Goal: Task Accomplishment & Management: Use online tool/utility

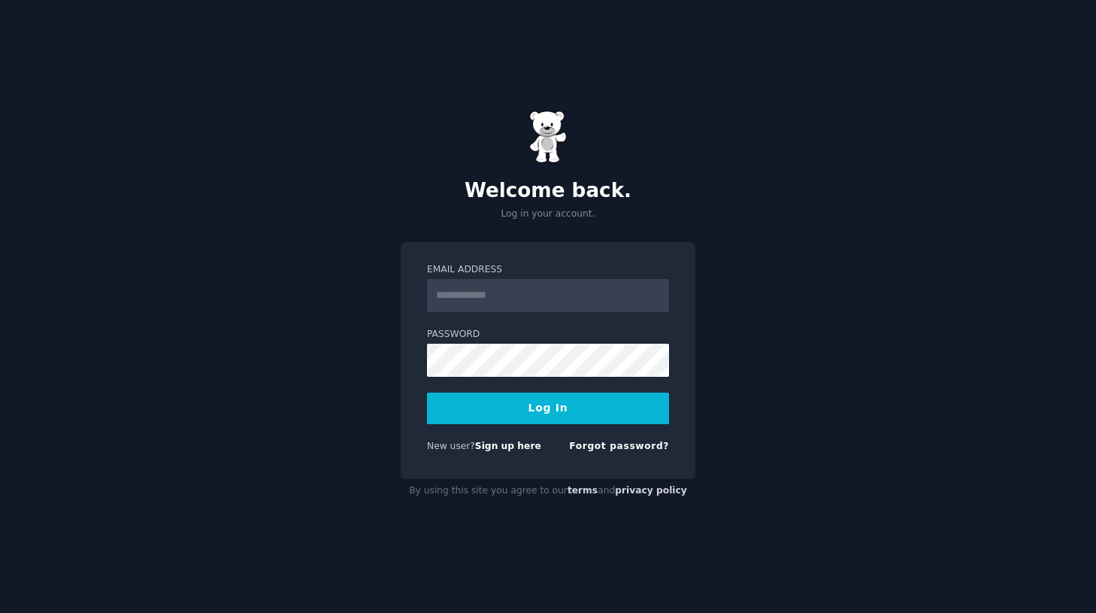
click at [535, 289] on input "Email Address" at bounding box center [548, 295] width 242 height 33
type input "**********"
click at [552, 399] on button "Log In" at bounding box center [548, 408] width 242 height 32
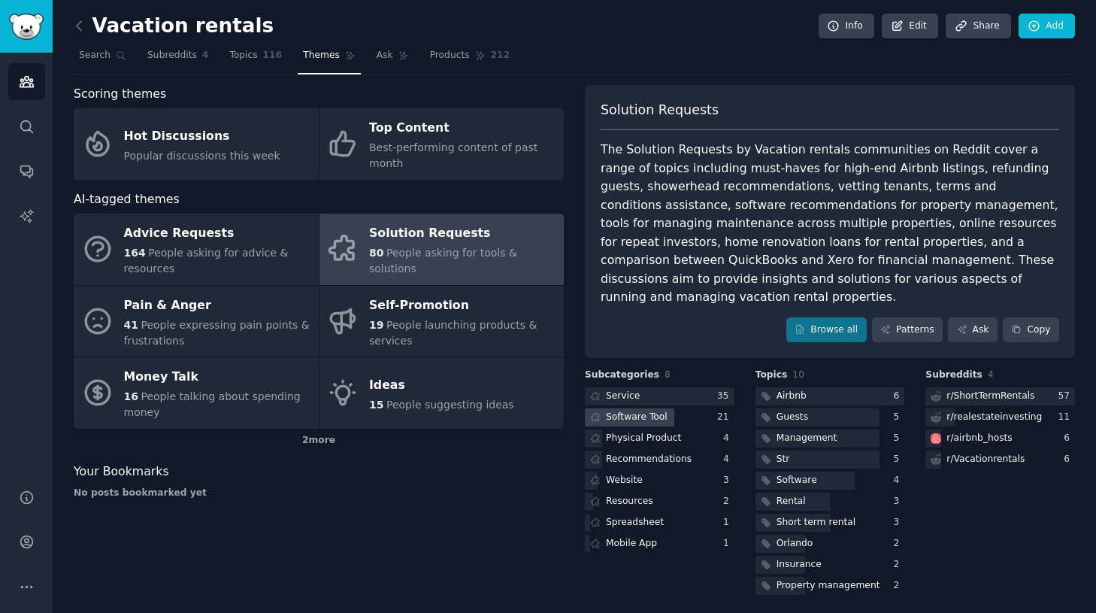
click at [674, 408] on div at bounding box center [629, 417] width 89 height 19
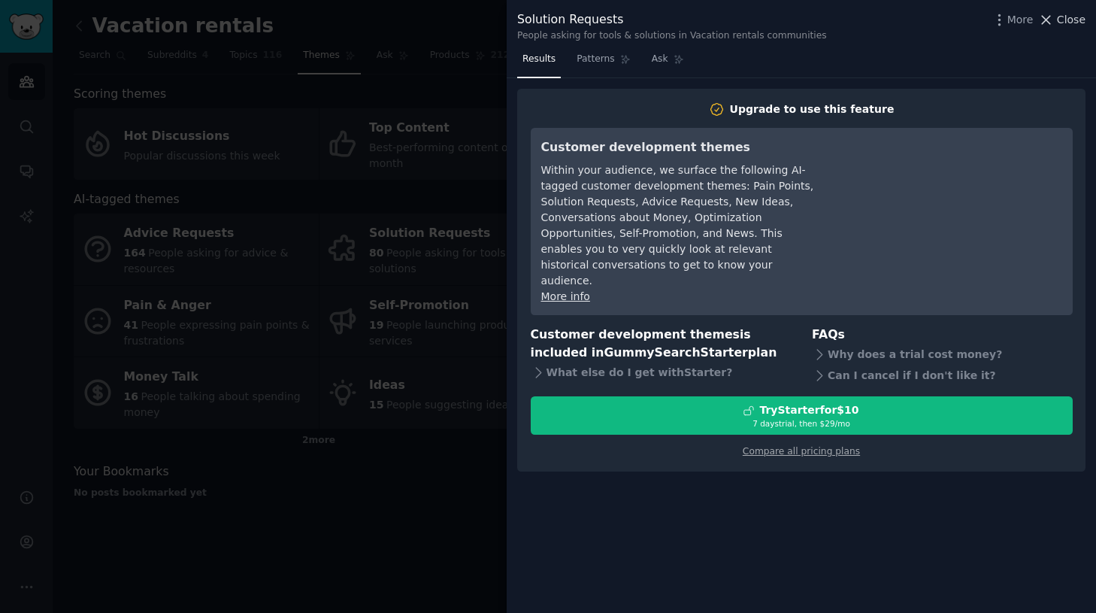
click at [1062, 26] on span "Close" at bounding box center [1071, 20] width 29 height 16
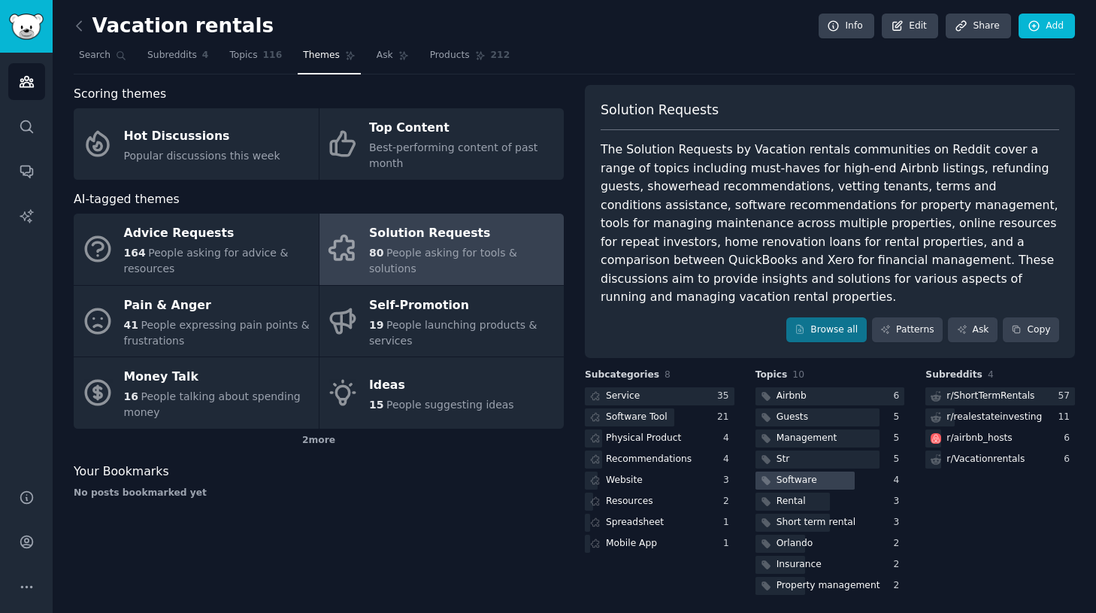
click at [817, 471] on div at bounding box center [805, 480] width 99 height 19
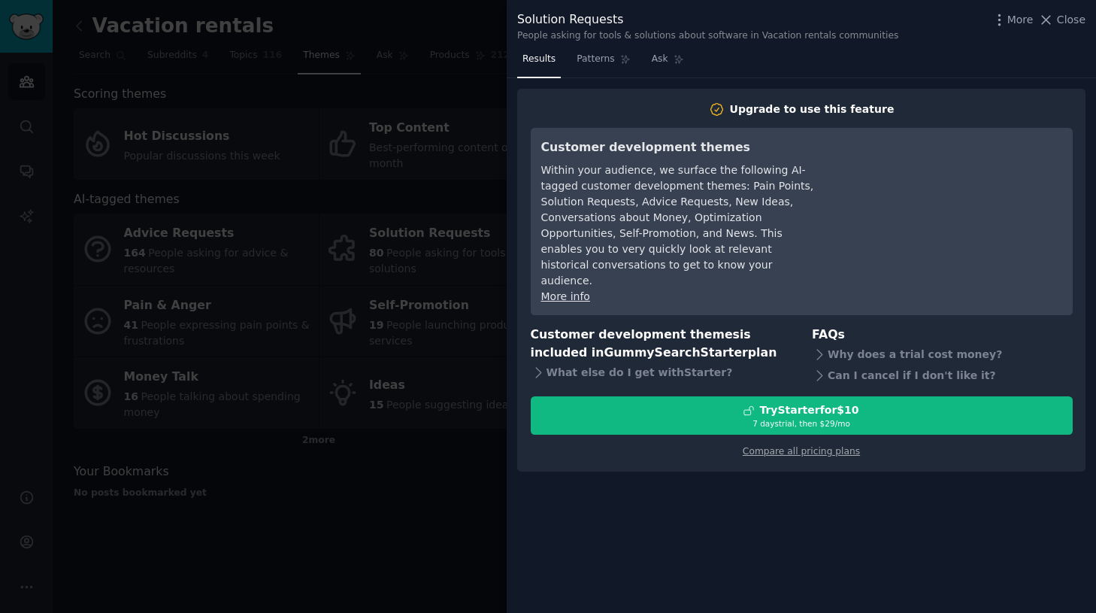
click at [1086, 13] on div "Solution Requests People asking for tools & solutions about software in Vacatio…" at bounding box center [801, 23] width 589 height 47
click at [1078, 20] on span "Close" at bounding box center [1071, 20] width 29 height 16
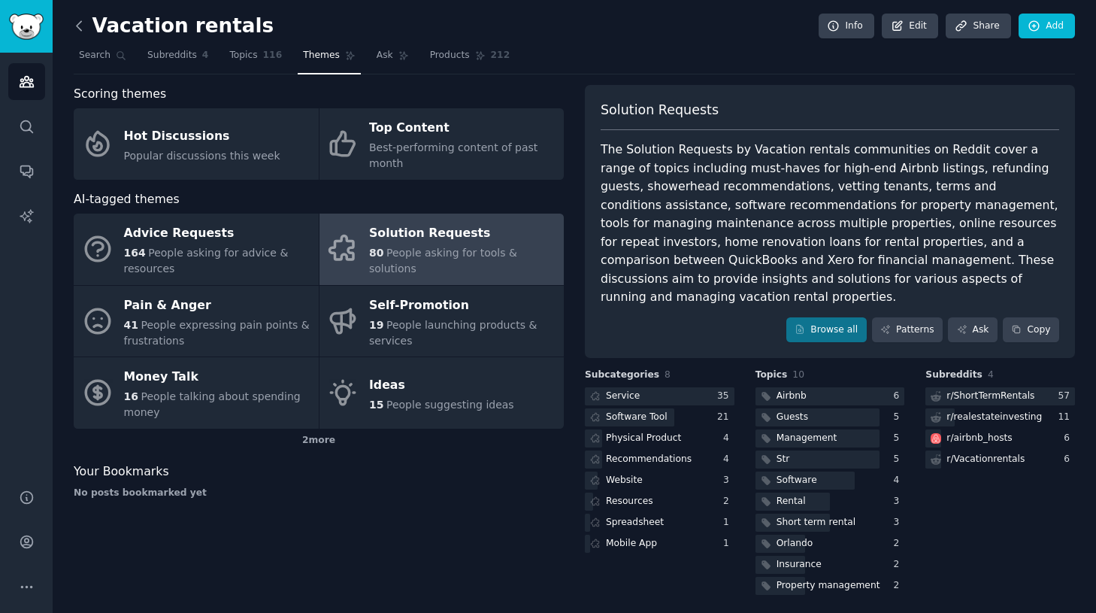
click at [75, 24] on icon at bounding box center [79, 26] width 16 height 16
